Goal: Task Accomplishment & Management: Complete application form

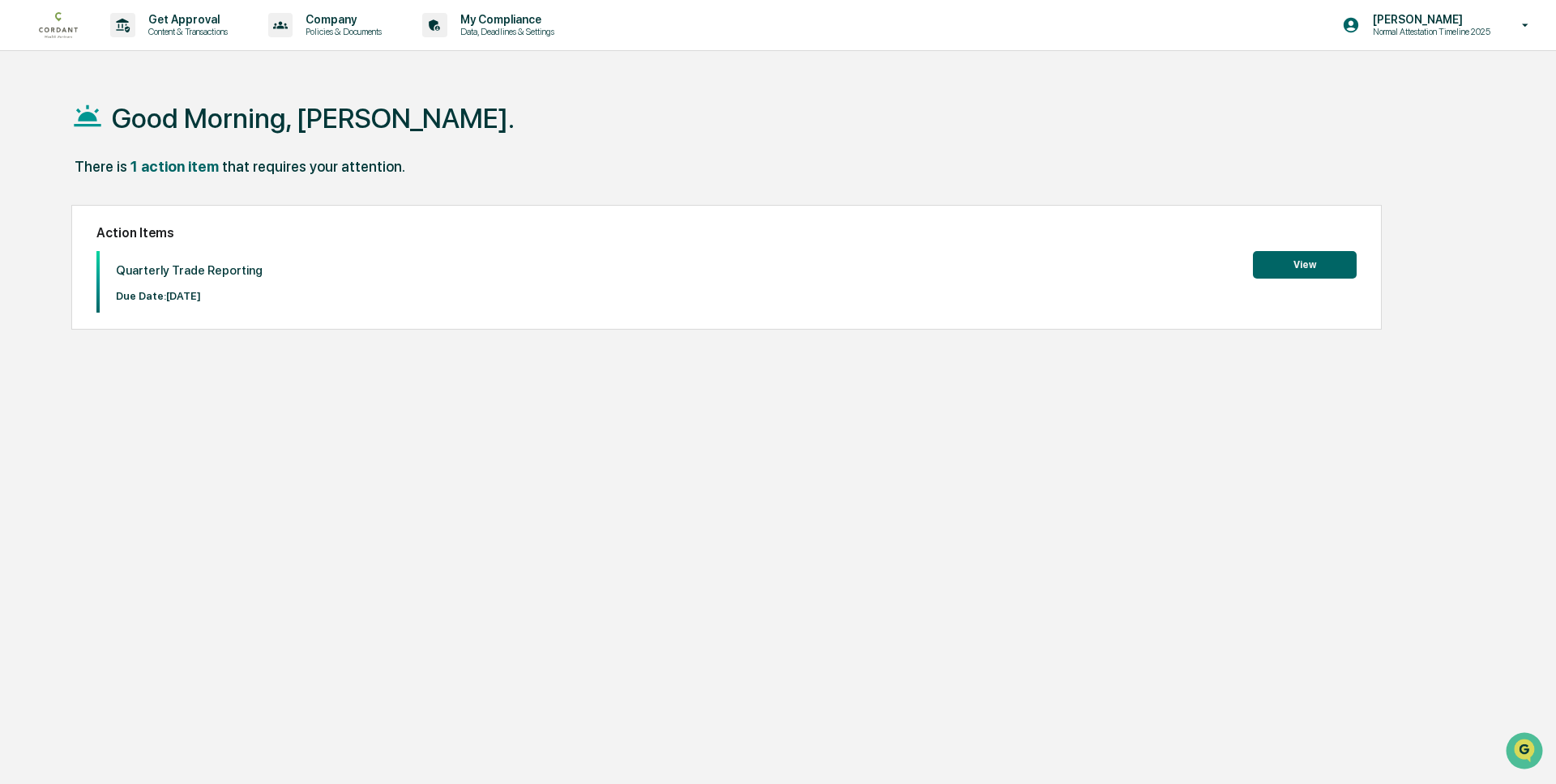
click at [1292, 264] on button "View" at bounding box center [1305, 265] width 104 height 28
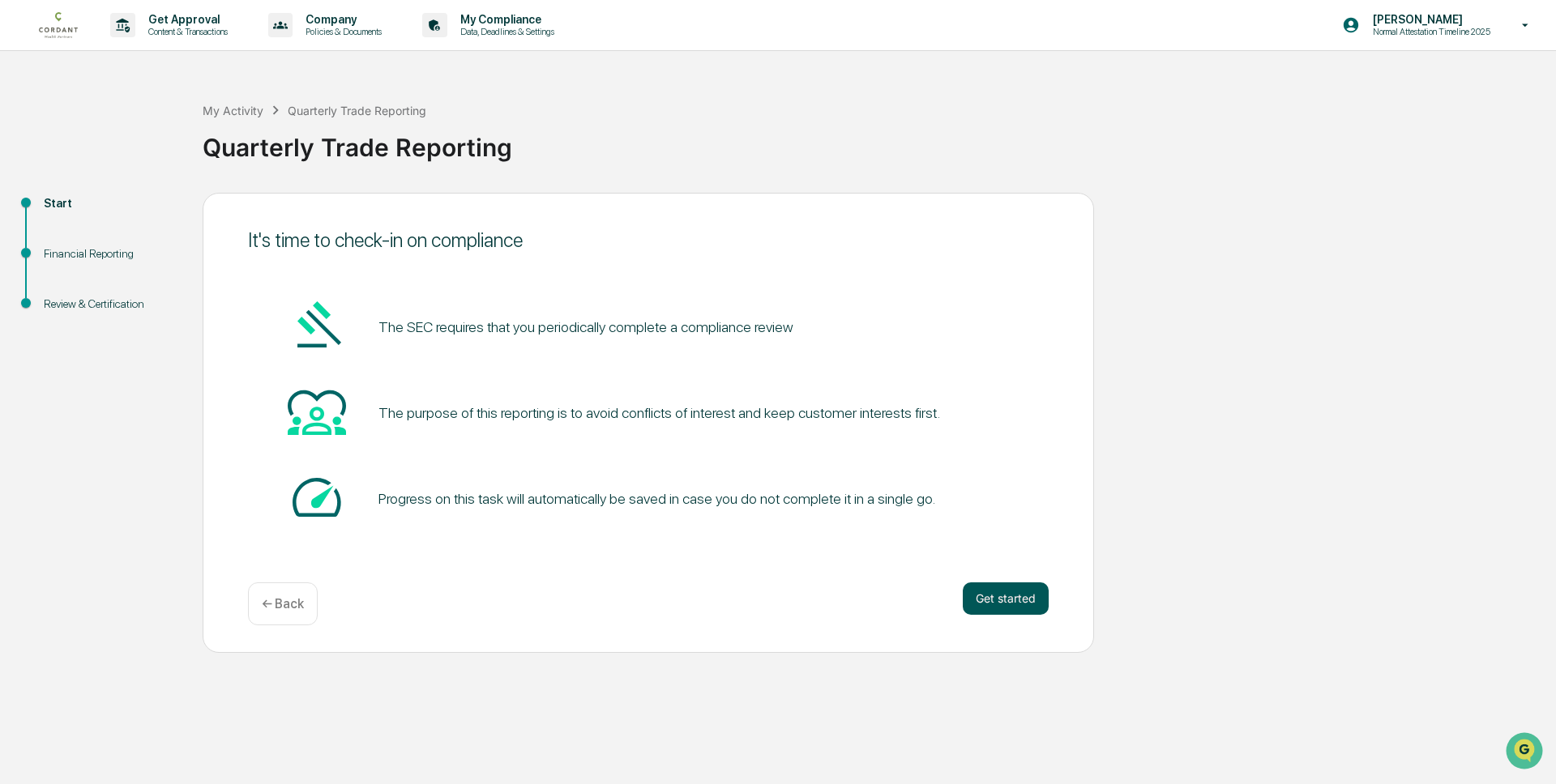
click at [991, 589] on button "Get started" at bounding box center [1006, 598] width 86 height 32
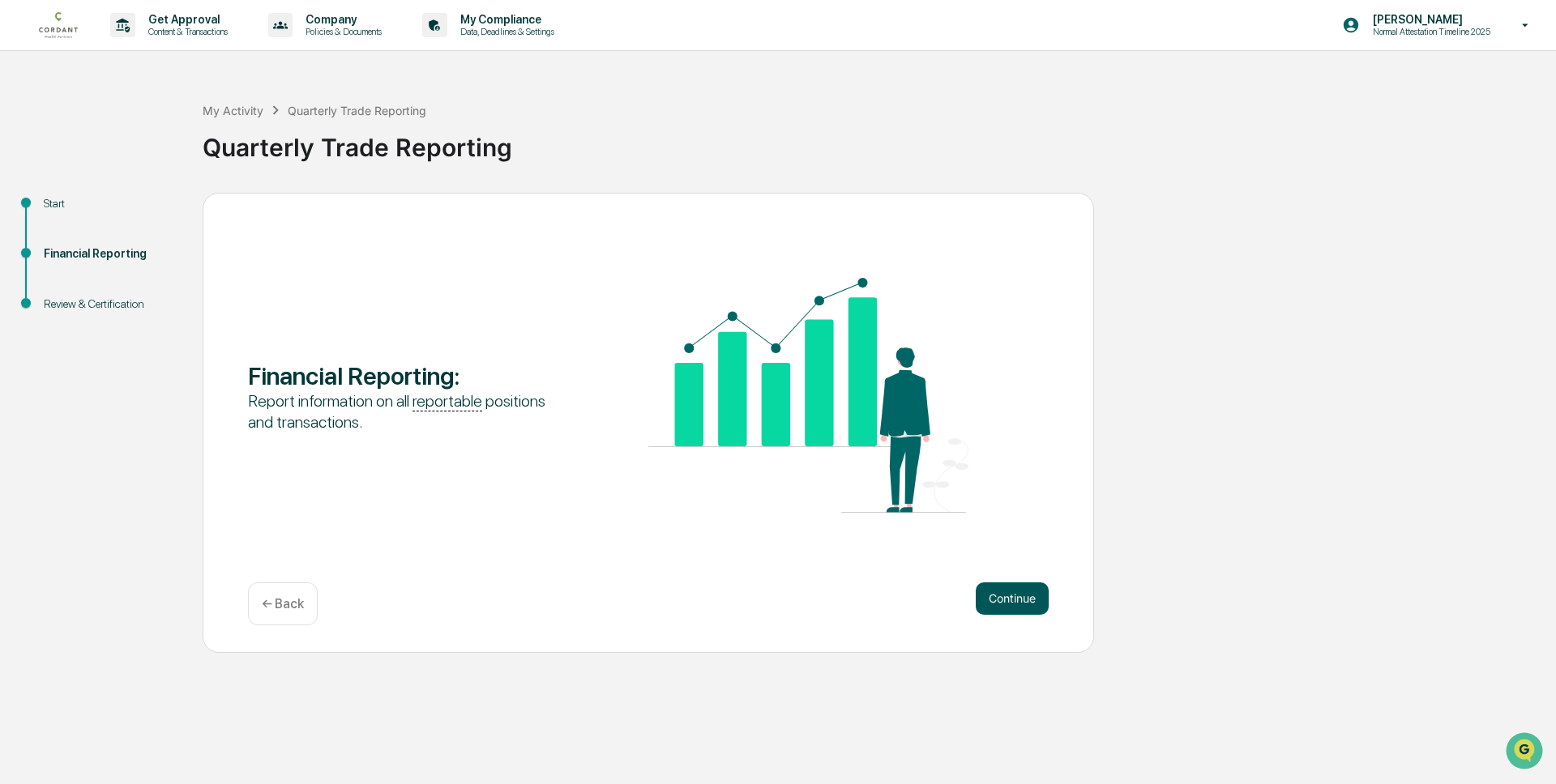
click at [999, 603] on button "Continue" at bounding box center [1012, 598] width 73 height 32
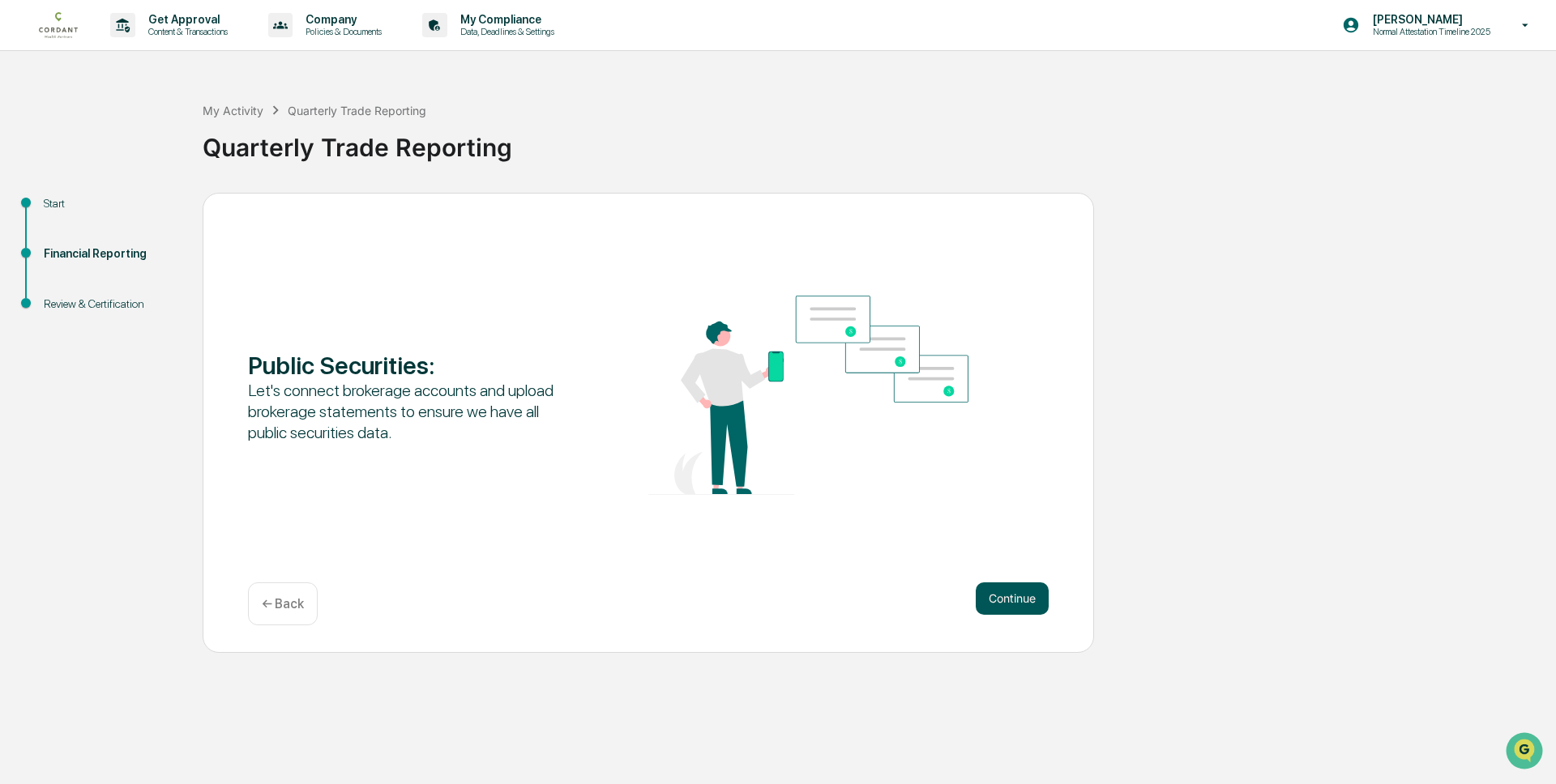
click at [1012, 604] on button "Continue" at bounding box center [1012, 598] width 73 height 32
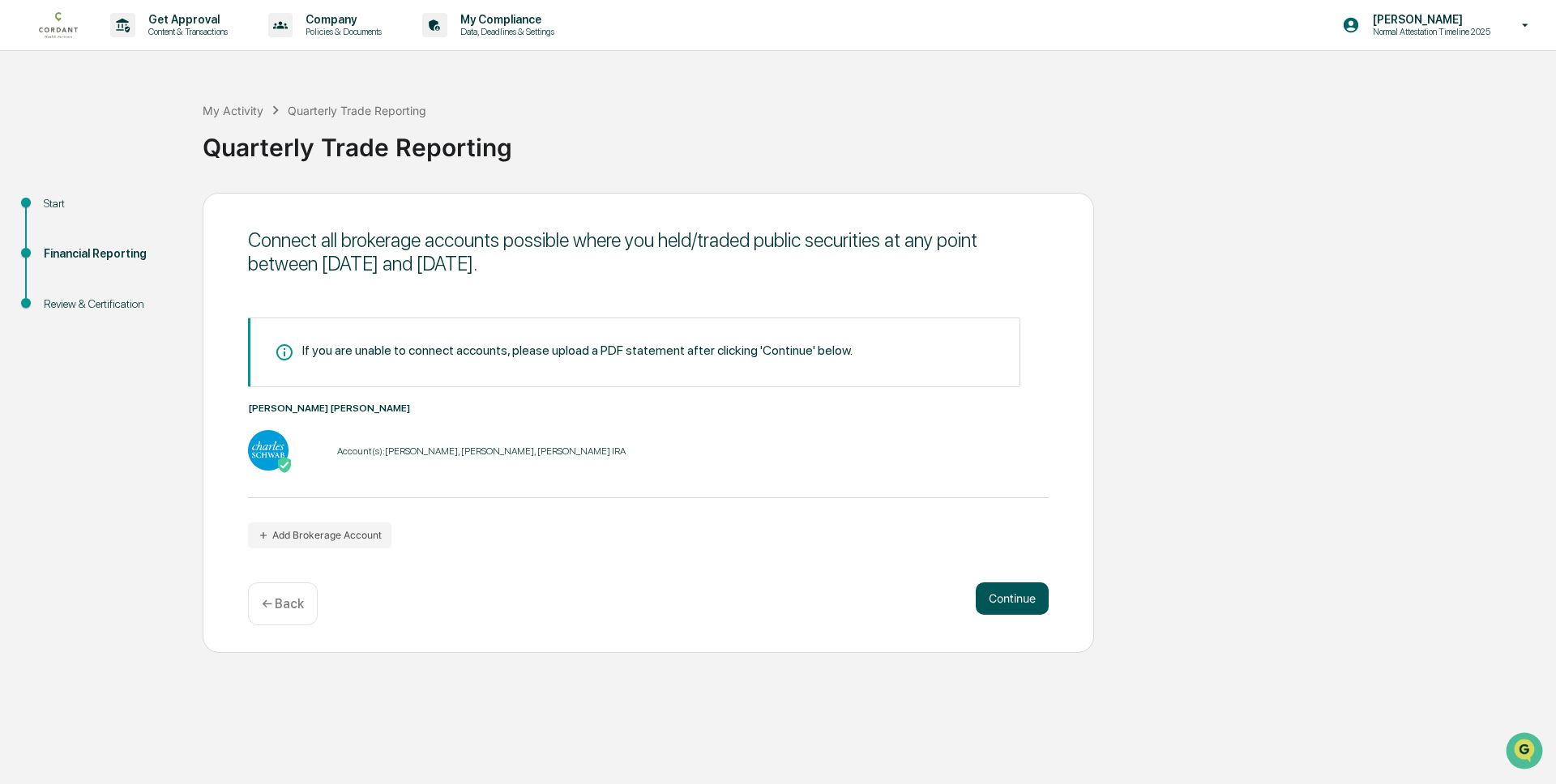
click at [1012, 604] on button "Continue" at bounding box center [1012, 598] width 73 height 32
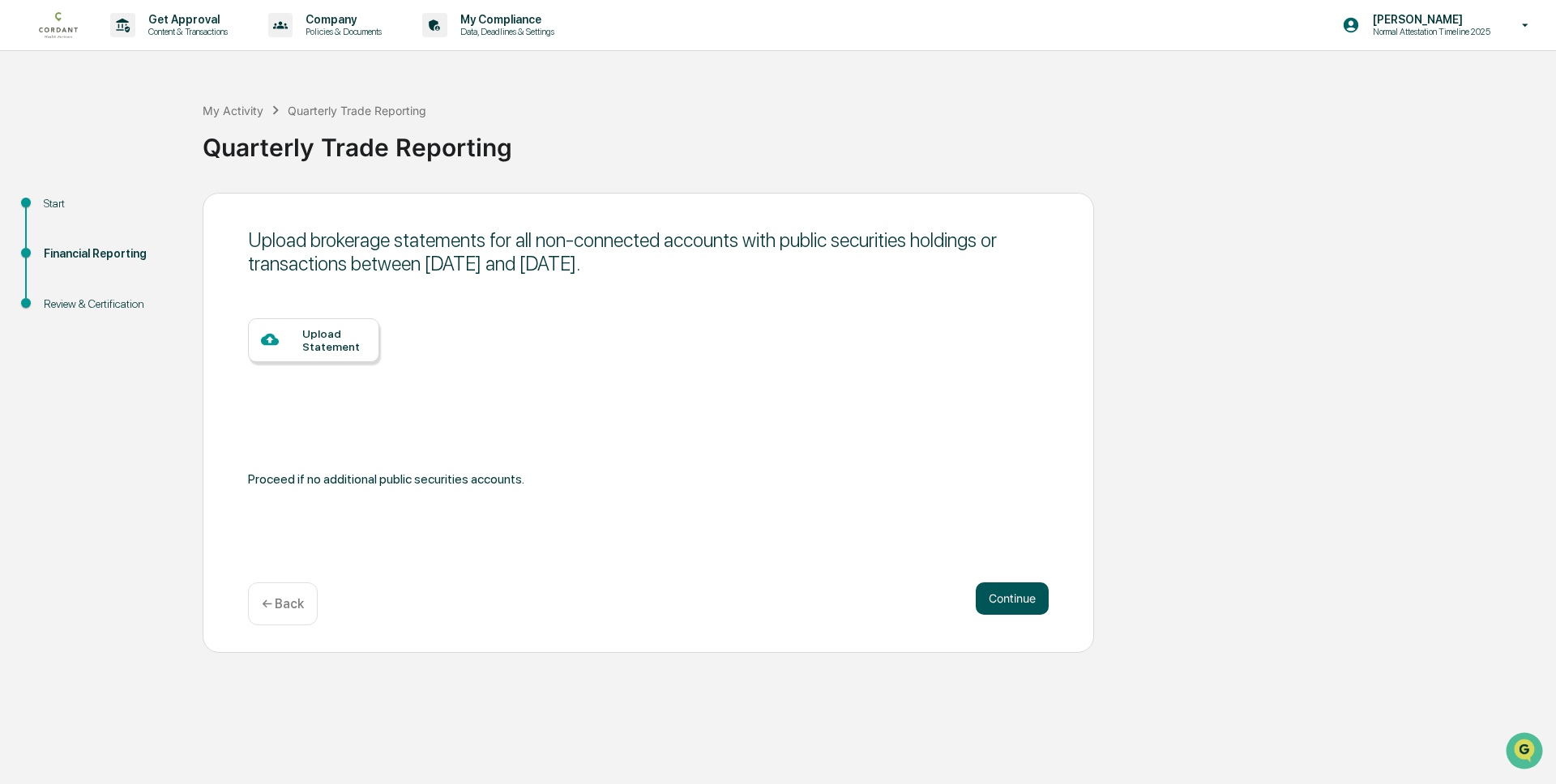
click at [1012, 604] on button "Continue" at bounding box center [1012, 598] width 73 height 32
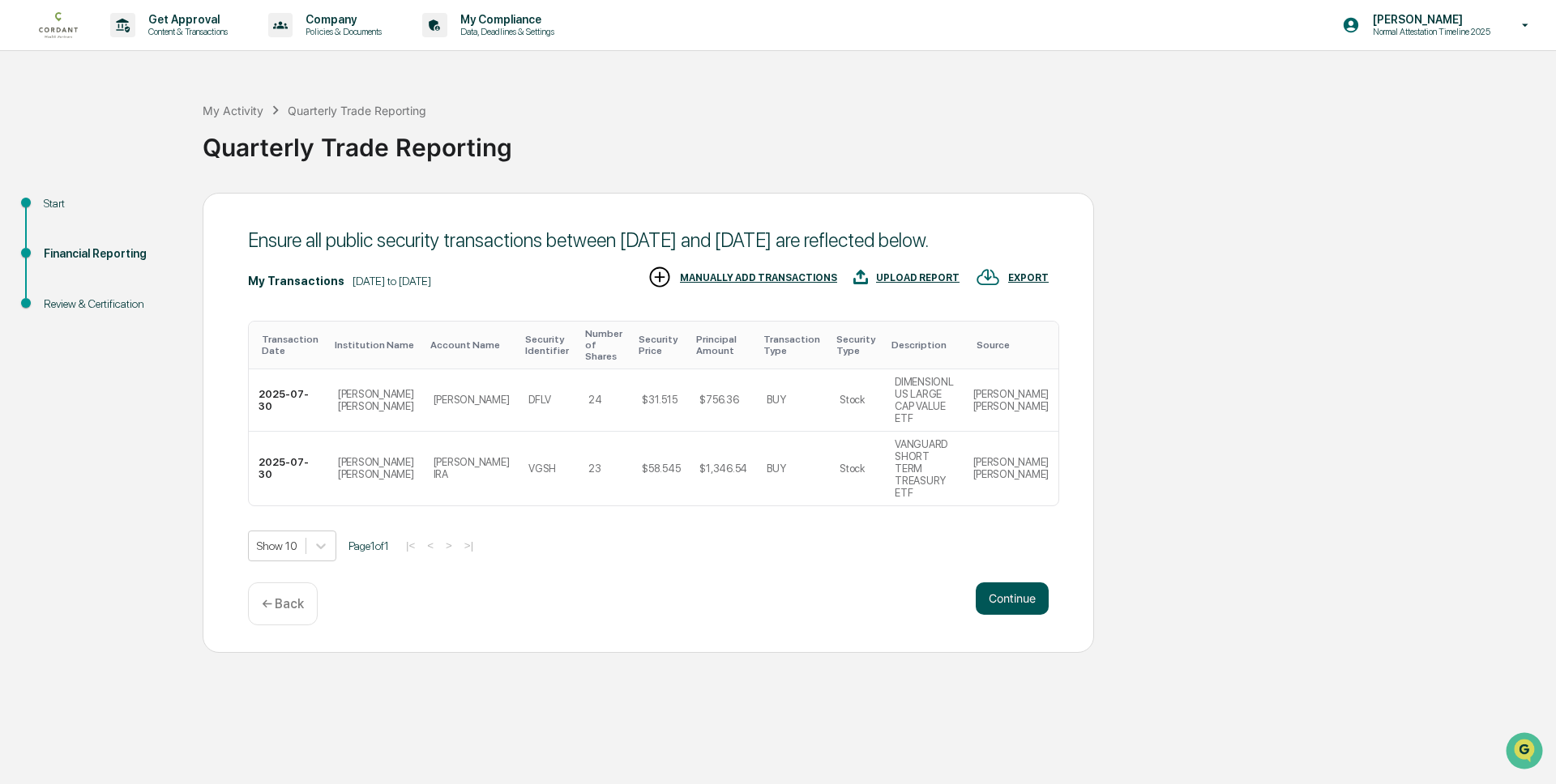
click at [1028, 596] on button "Continue" at bounding box center [1012, 598] width 73 height 32
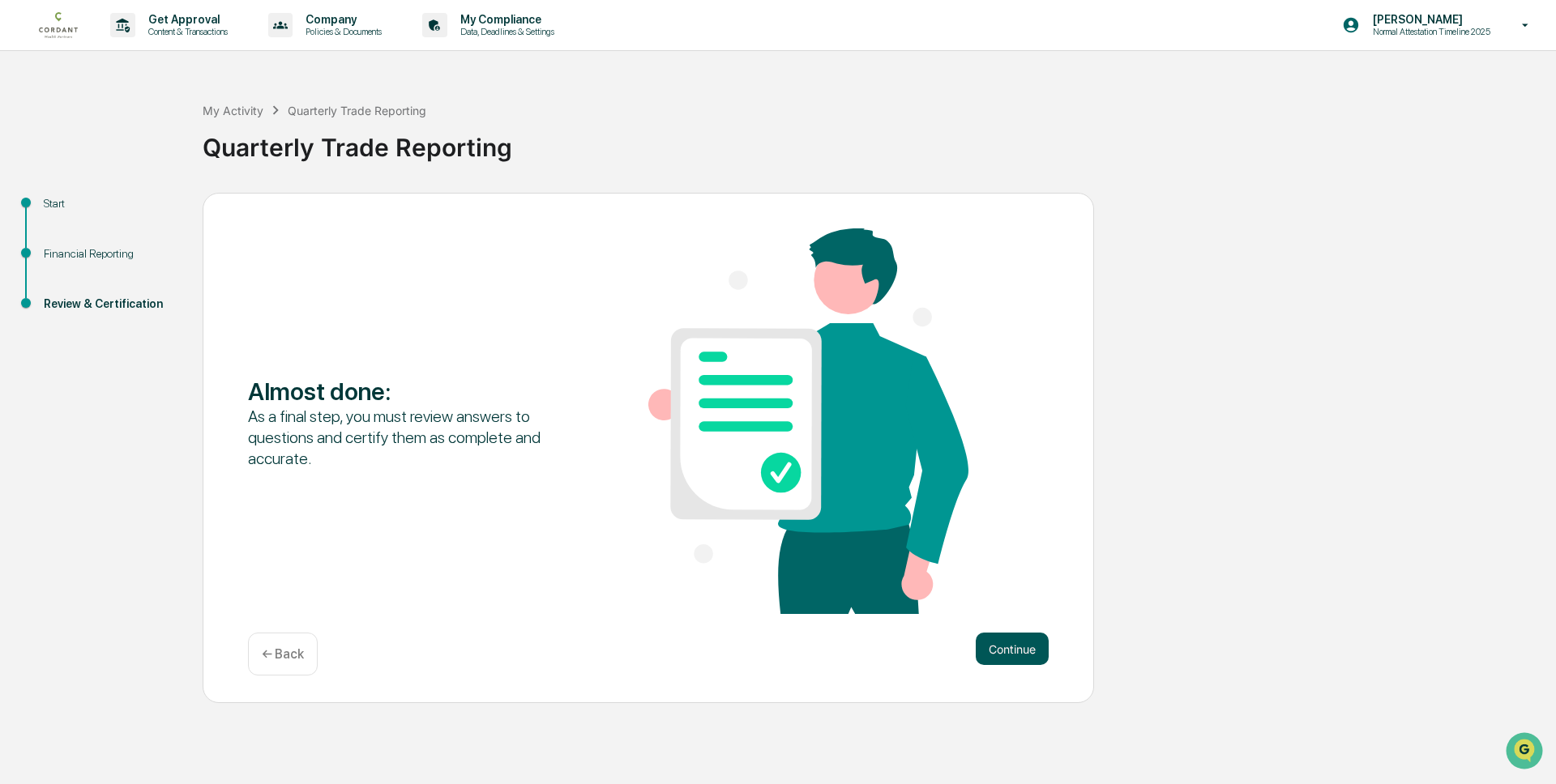
click at [1008, 645] on button "Continue" at bounding box center [1012, 649] width 73 height 32
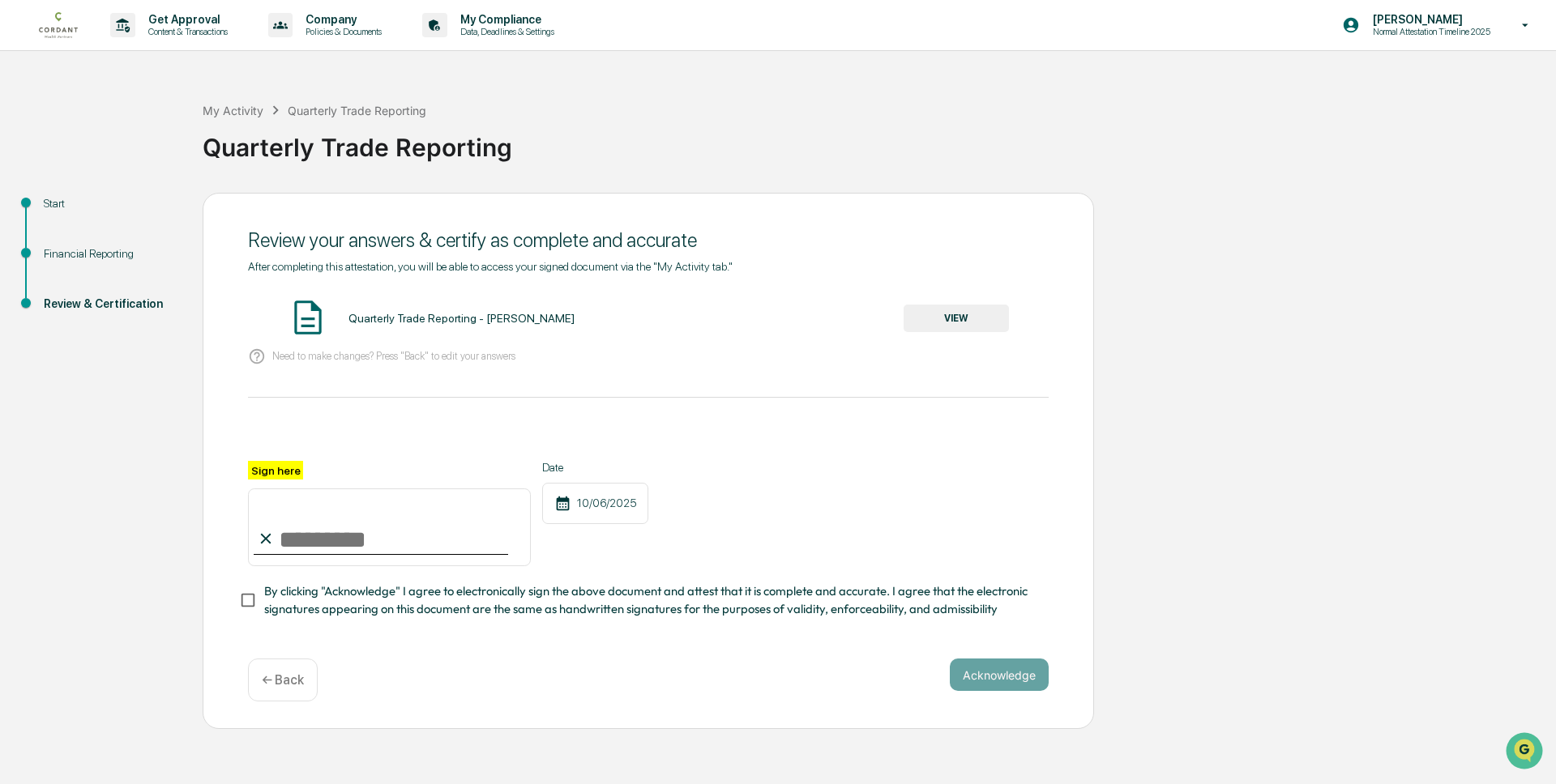
click at [370, 527] on input "Sign here" at bounding box center [389, 527] width 283 height 78
type input "**********"
click at [667, 665] on div "Acknowledge ← Back" at bounding box center [648, 679] width 801 height 43
click at [994, 664] on button "Acknowledge" at bounding box center [999, 675] width 99 height 32
click at [555, 659] on div "**********" at bounding box center [648, 461] width 801 height 403
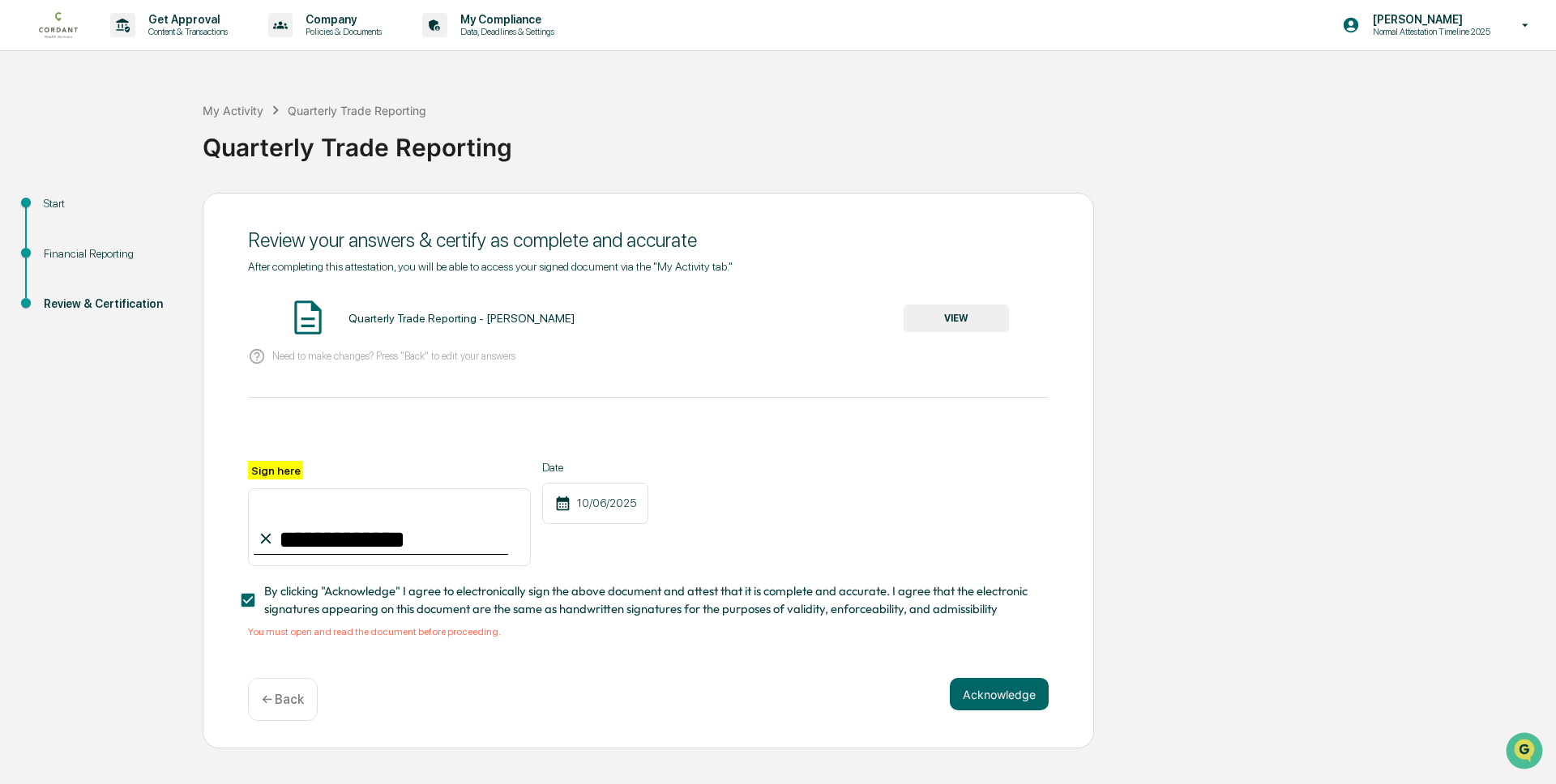
click at [477, 320] on div "Quarterly Trade Reporting - [PERSON_NAME]" at bounding box center [462, 319] width 226 height 13
click at [954, 319] on button "VIEW" at bounding box center [956, 319] width 105 height 28
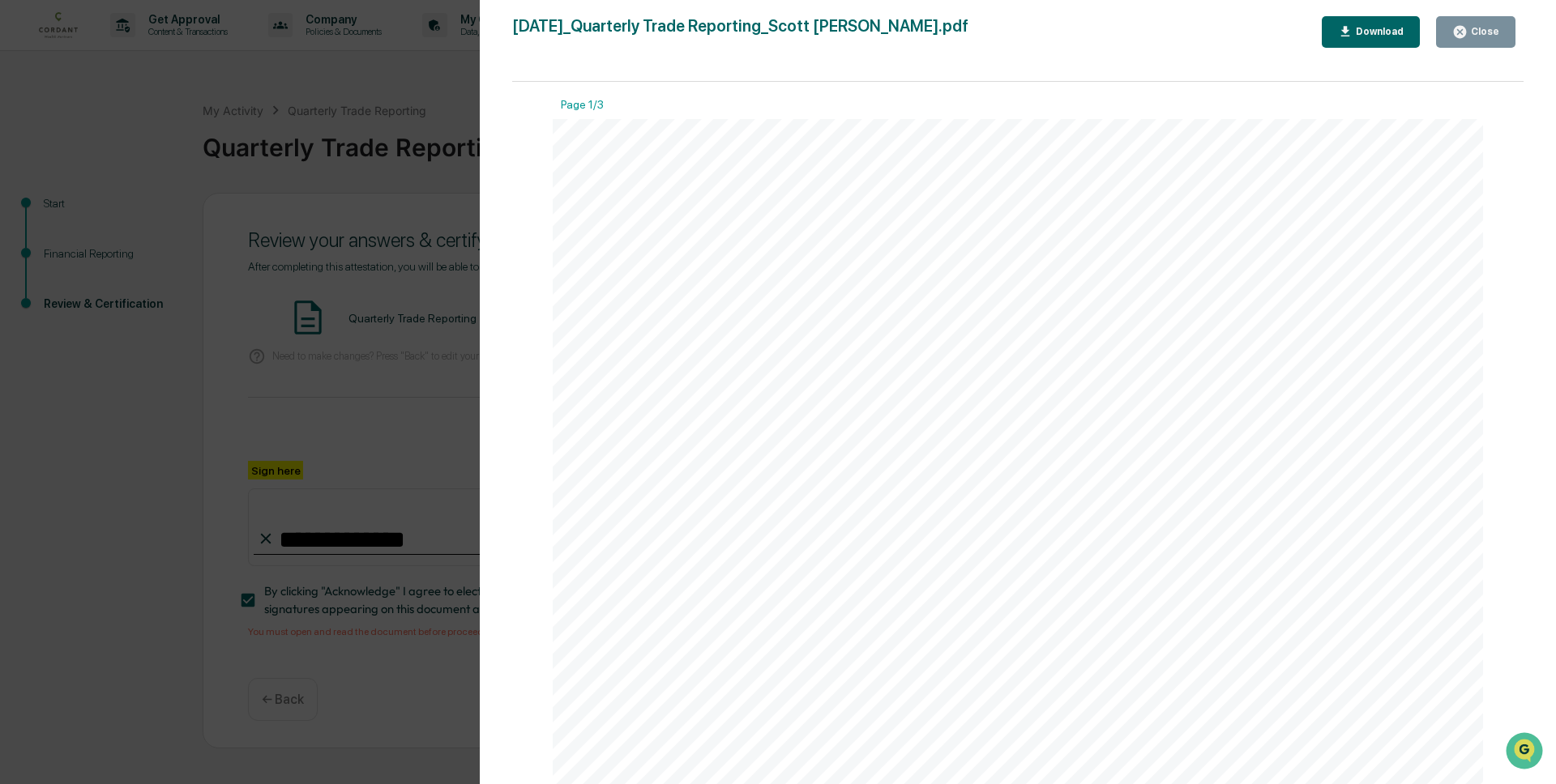
click at [1346, 35] on icon "button" at bounding box center [1345, 32] width 15 height 15
click at [1503, 20] on button "Close" at bounding box center [1476, 32] width 80 height 32
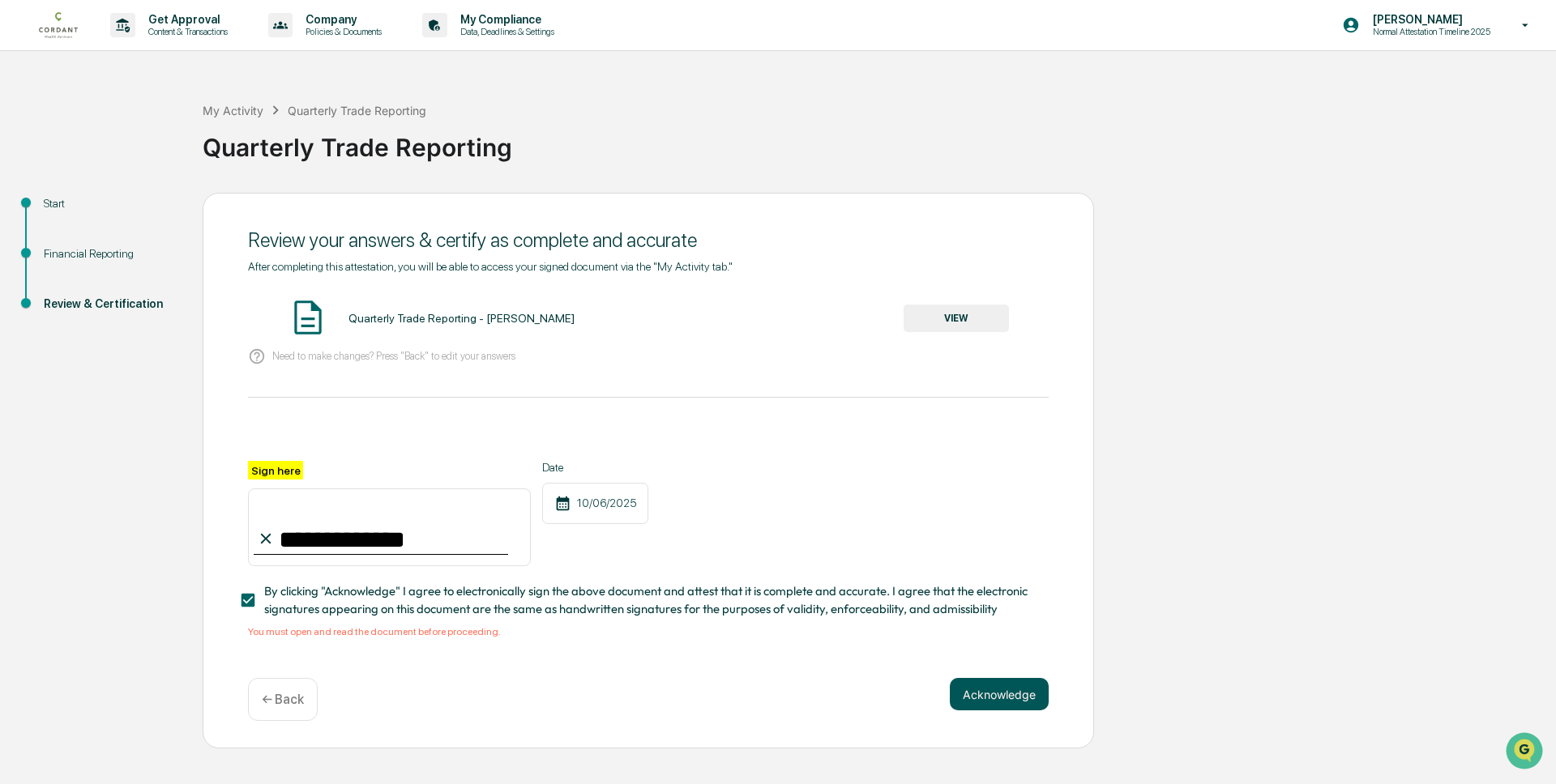
click at [986, 695] on button "Acknowledge" at bounding box center [999, 694] width 99 height 32
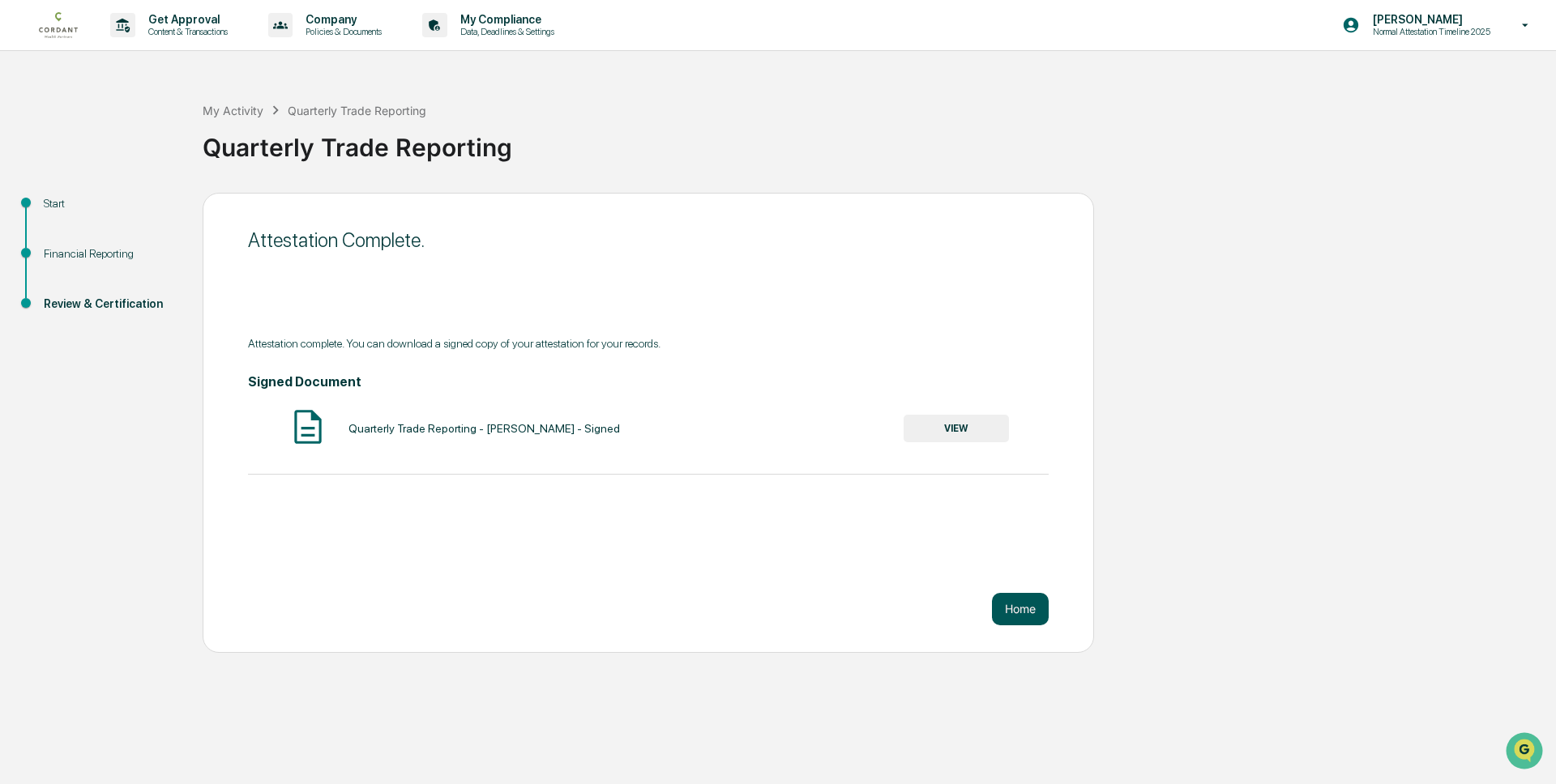
click at [1006, 609] on button "Home" at bounding box center [1021, 609] width 57 height 32
